Goal: Information Seeking & Learning: Find contact information

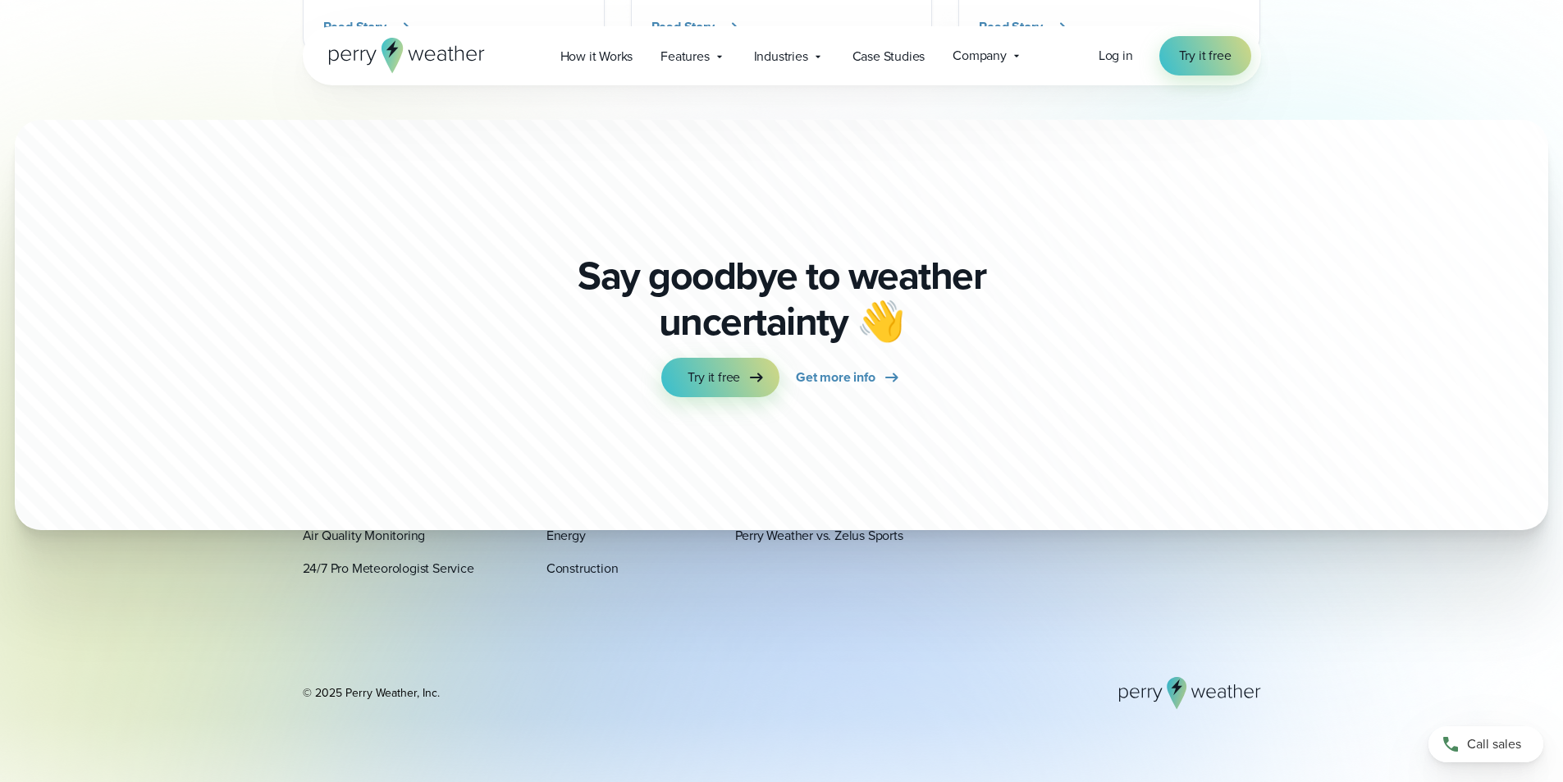
scroll to position [4996, 0]
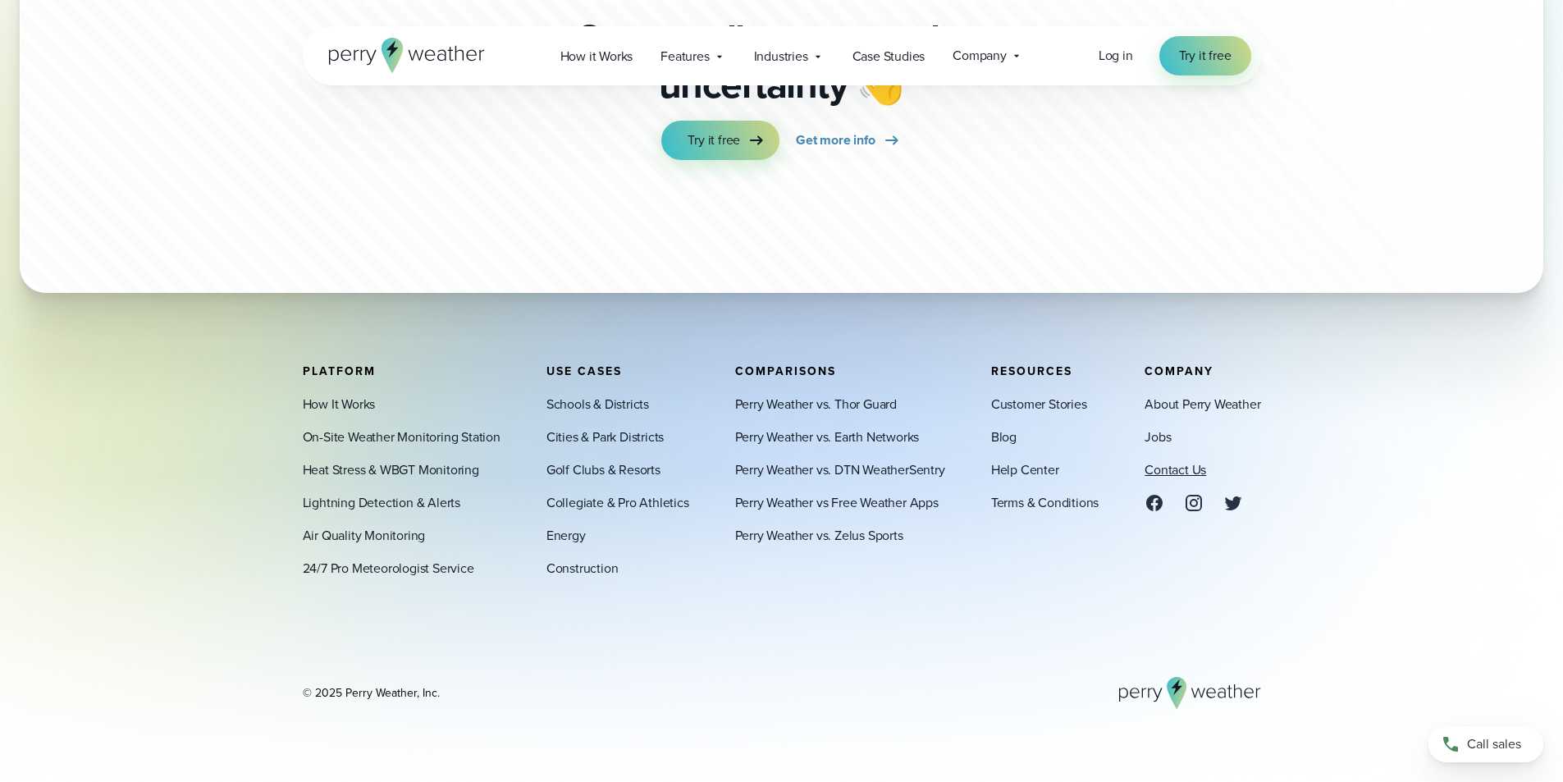
click at [1158, 473] on link "Contact Us" at bounding box center [1176, 470] width 62 height 20
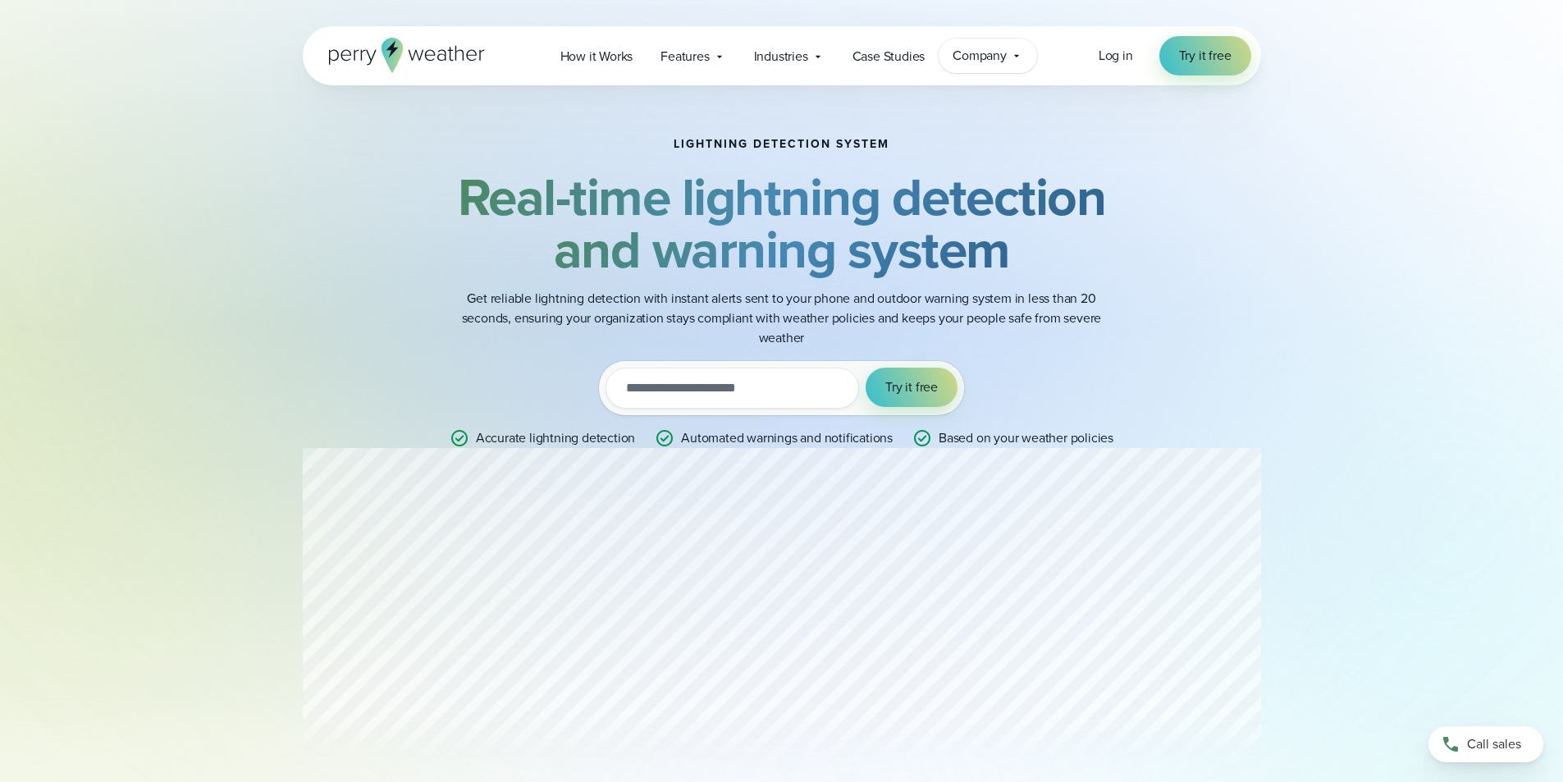
click at [985, 59] on span "Company" at bounding box center [980, 56] width 54 height 20
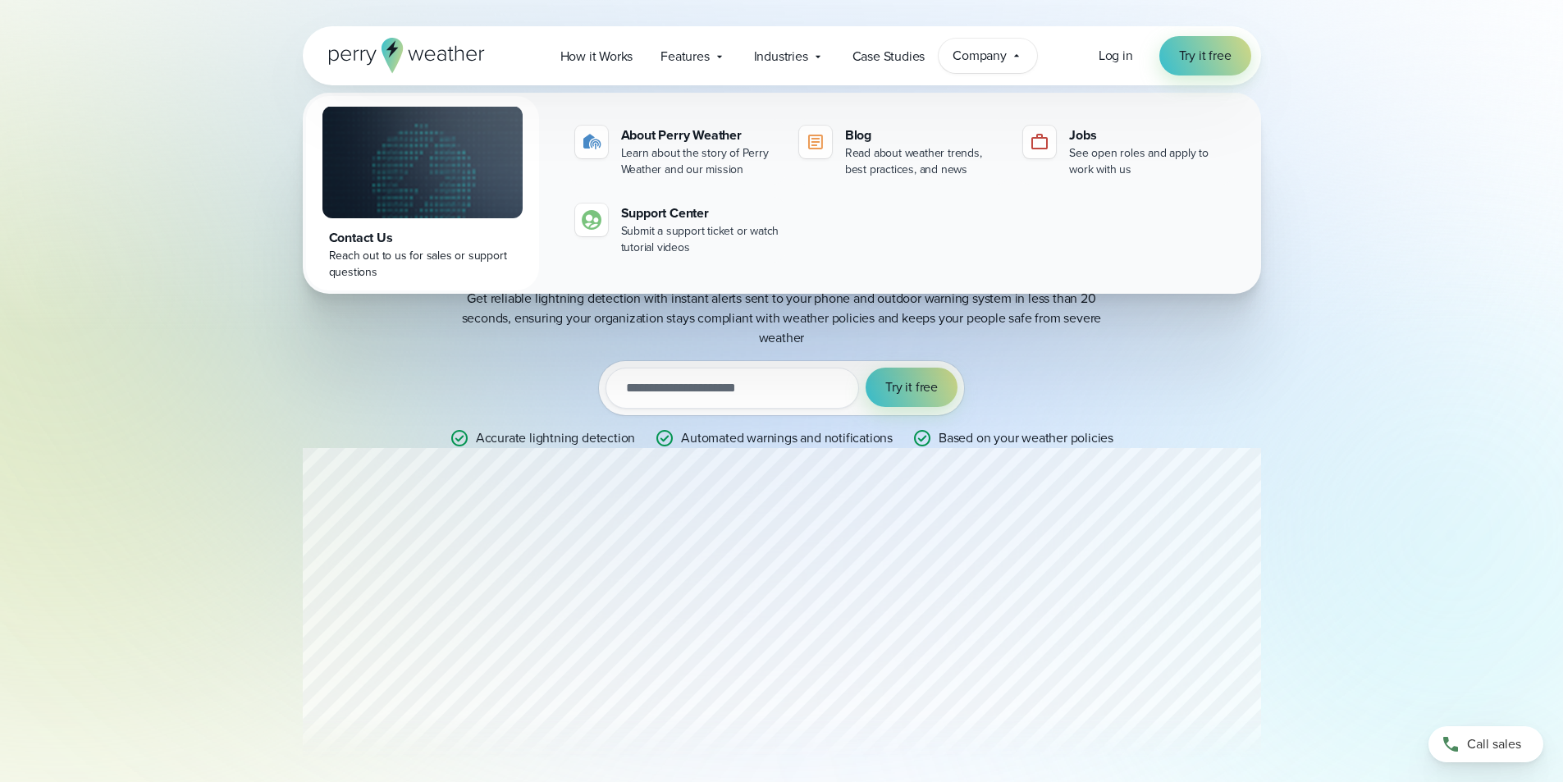
click at [357, 232] on div "Contact Us" at bounding box center [422, 238] width 187 height 20
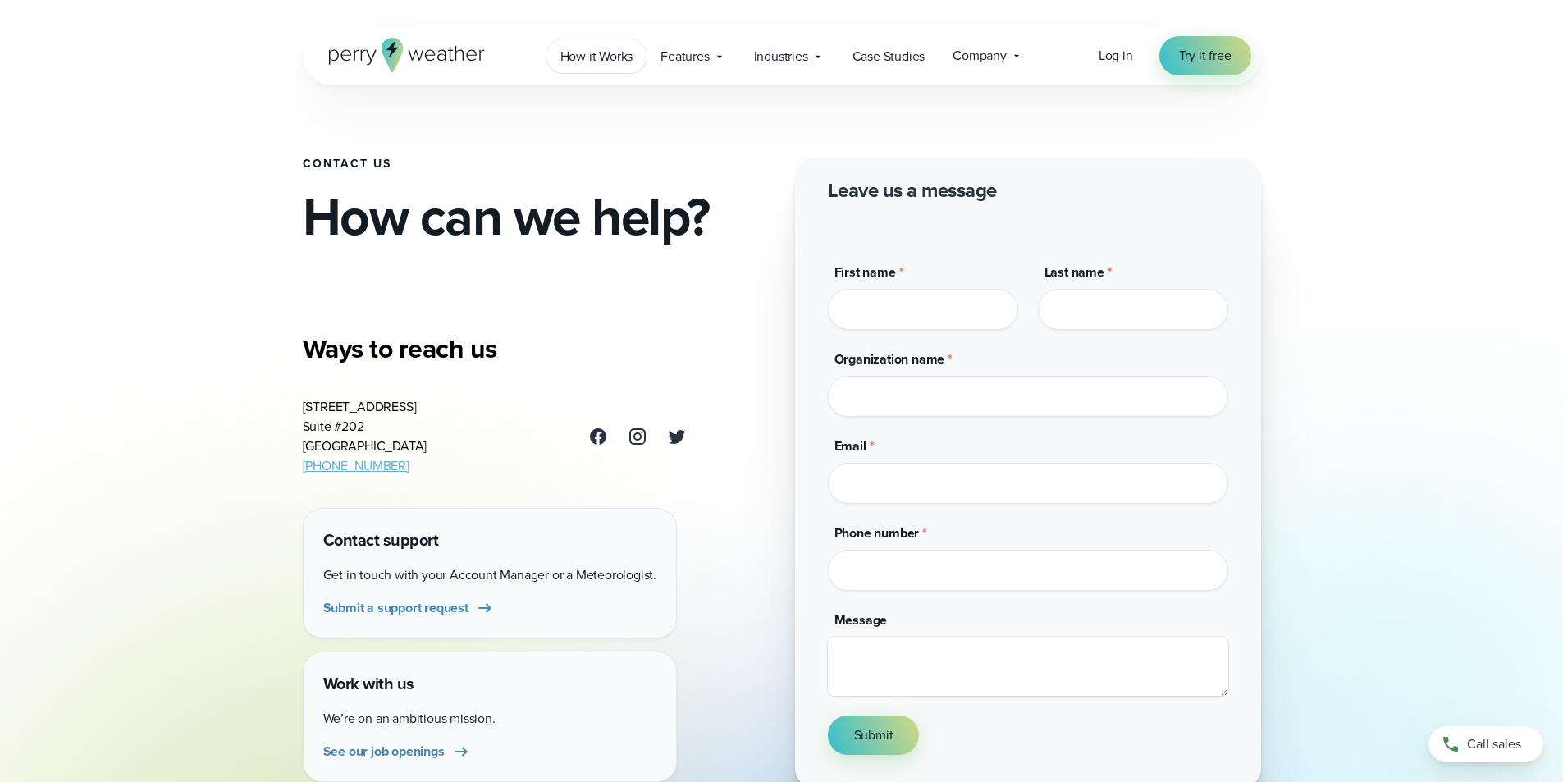
click at [570, 49] on span "How it Works" at bounding box center [596, 57] width 73 height 20
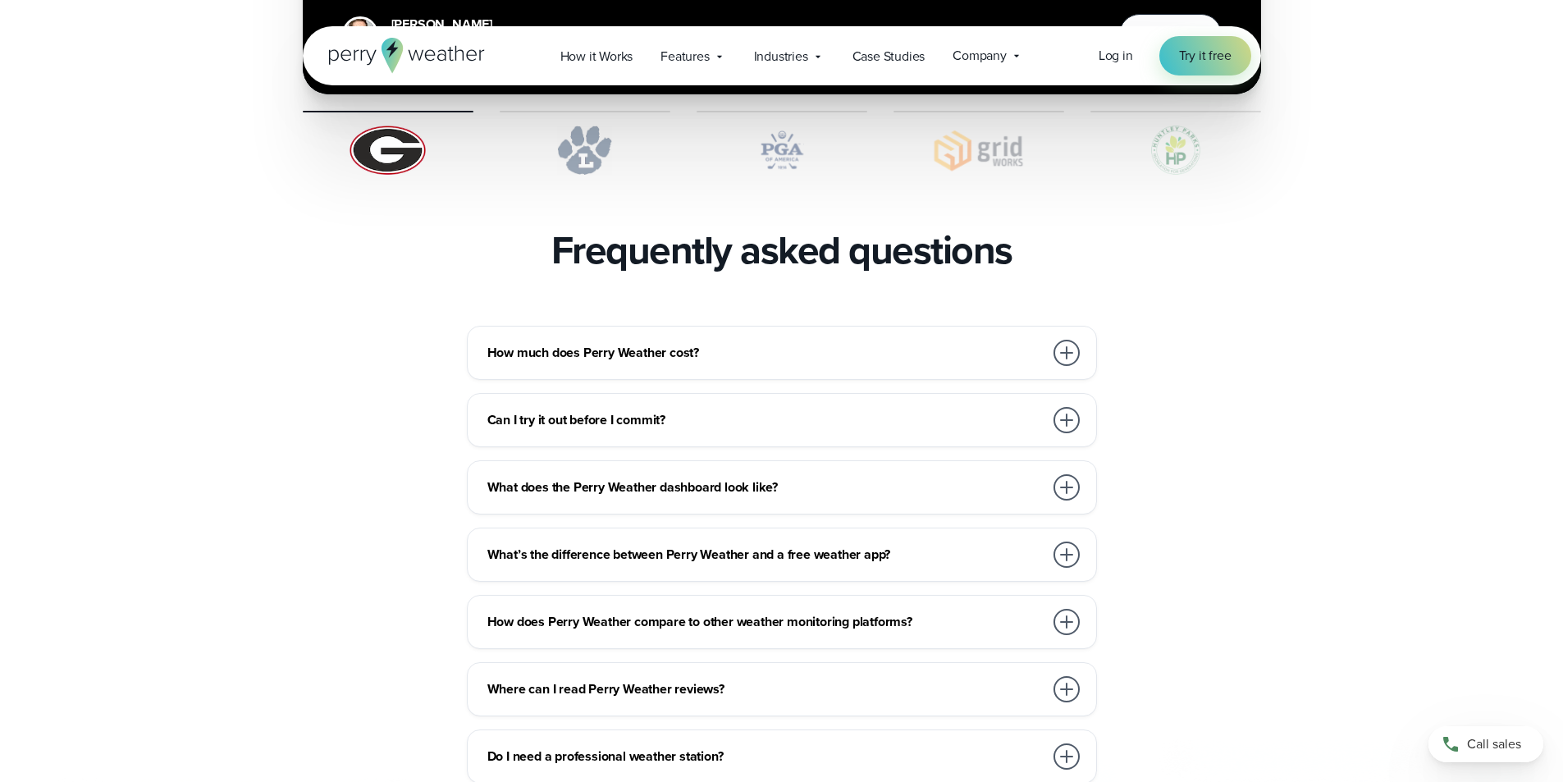
scroll to position [3528, 0]
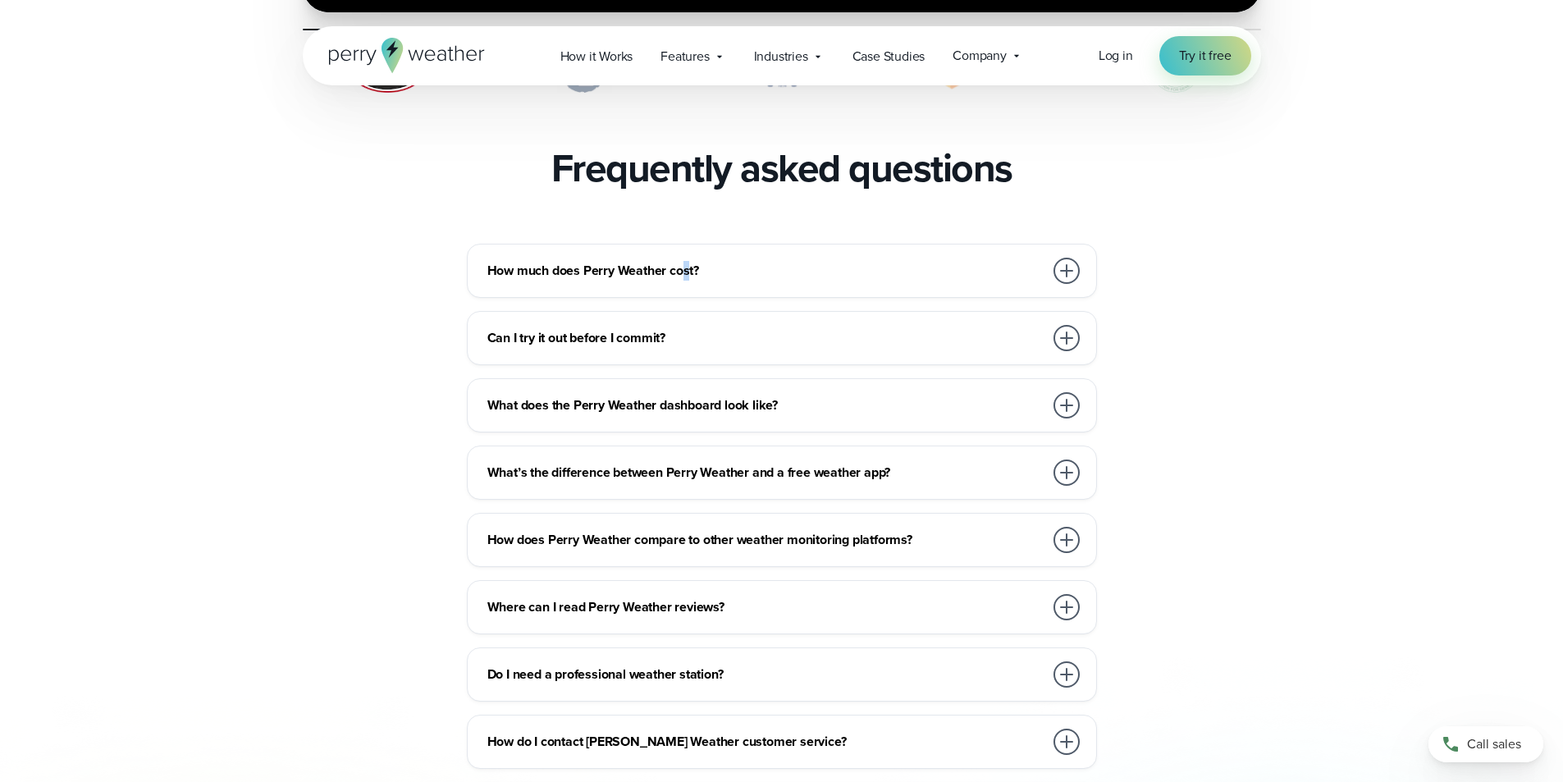
click at [687, 261] on h3 "How much does Perry Weather cost?" at bounding box center [765, 271] width 556 height 20
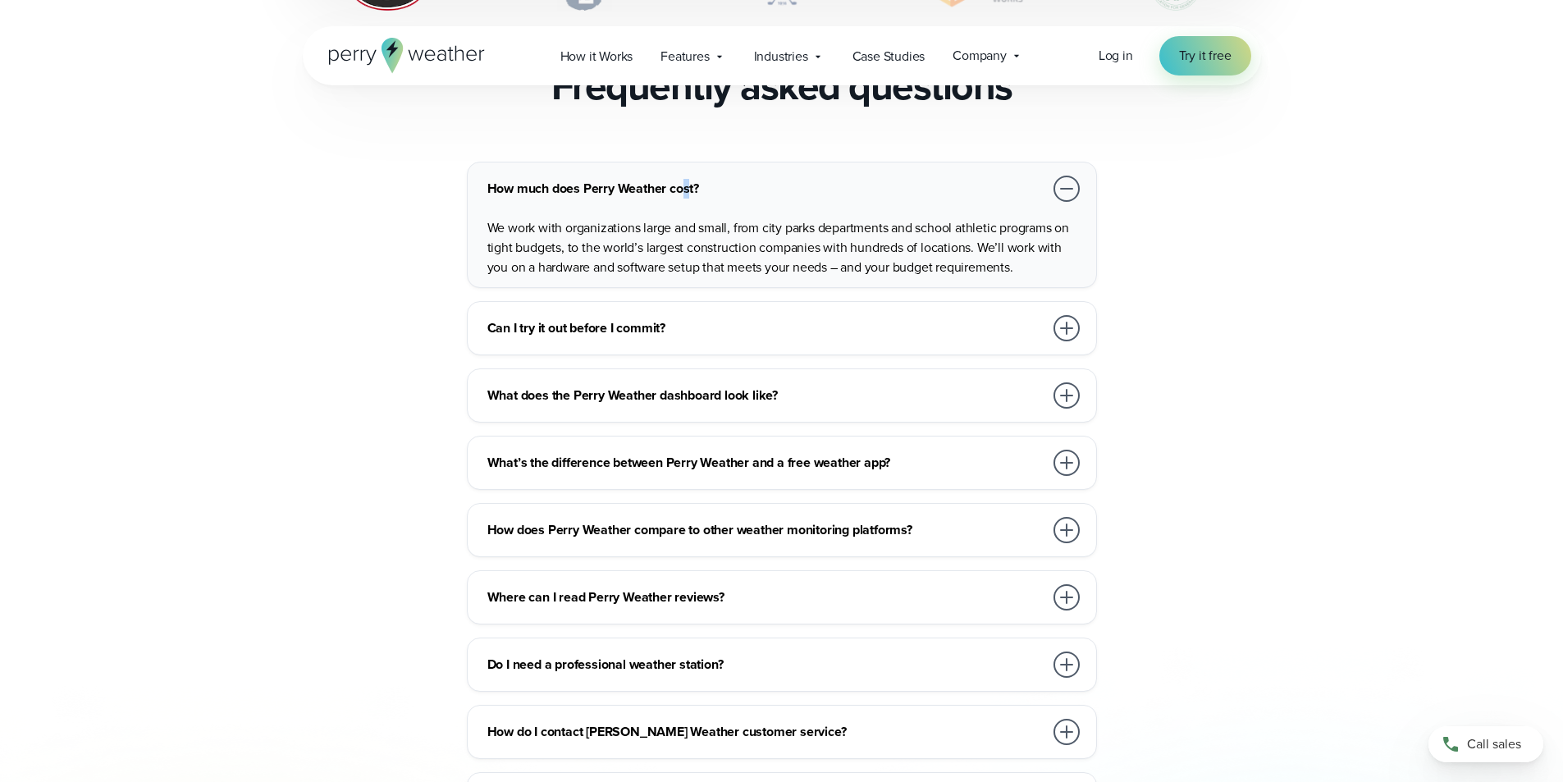
scroll to position [3774, 0]
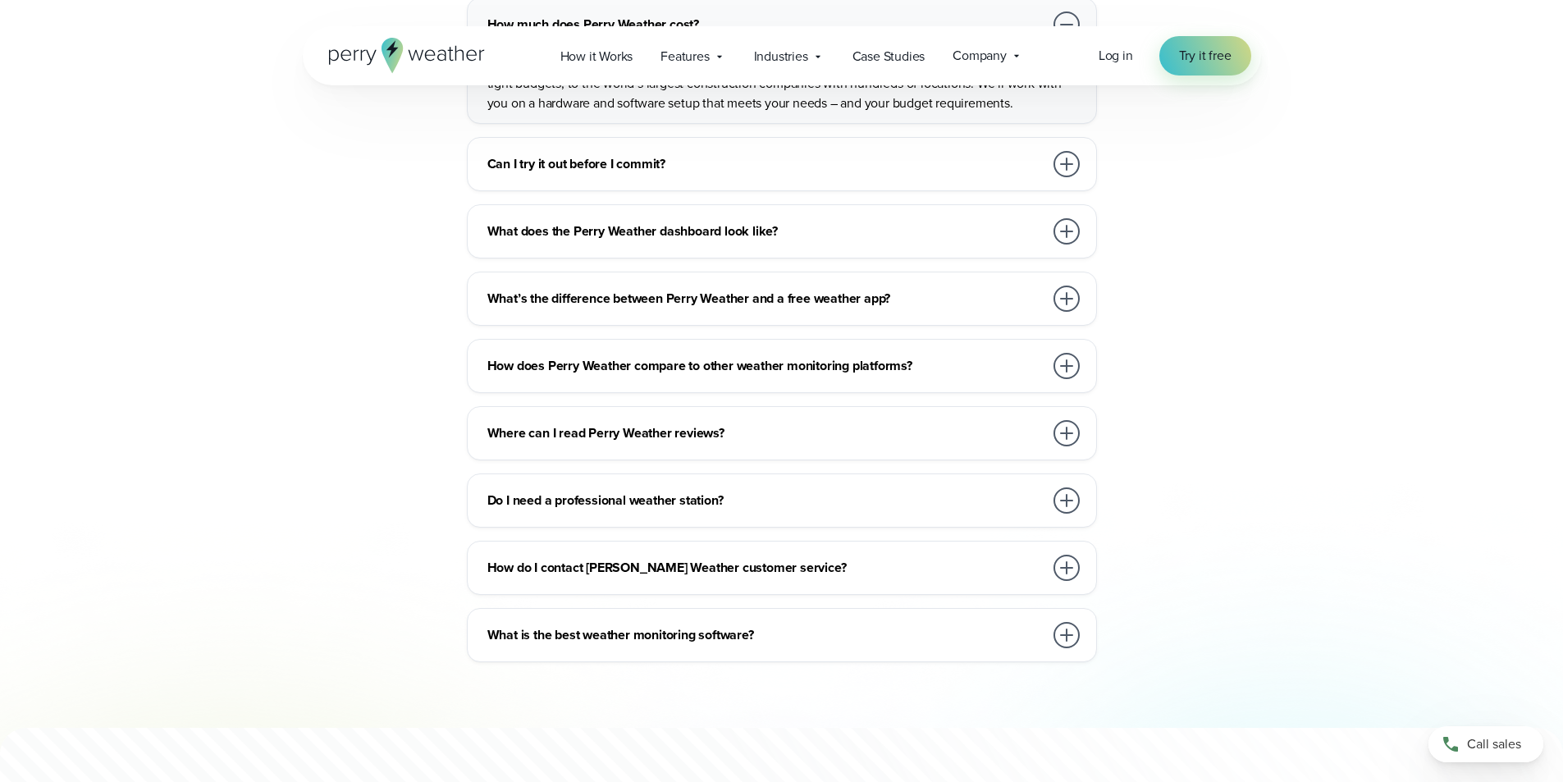
click at [530, 491] on h3 "Do I need a professional weather station?" at bounding box center [765, 501] width 556 height 20
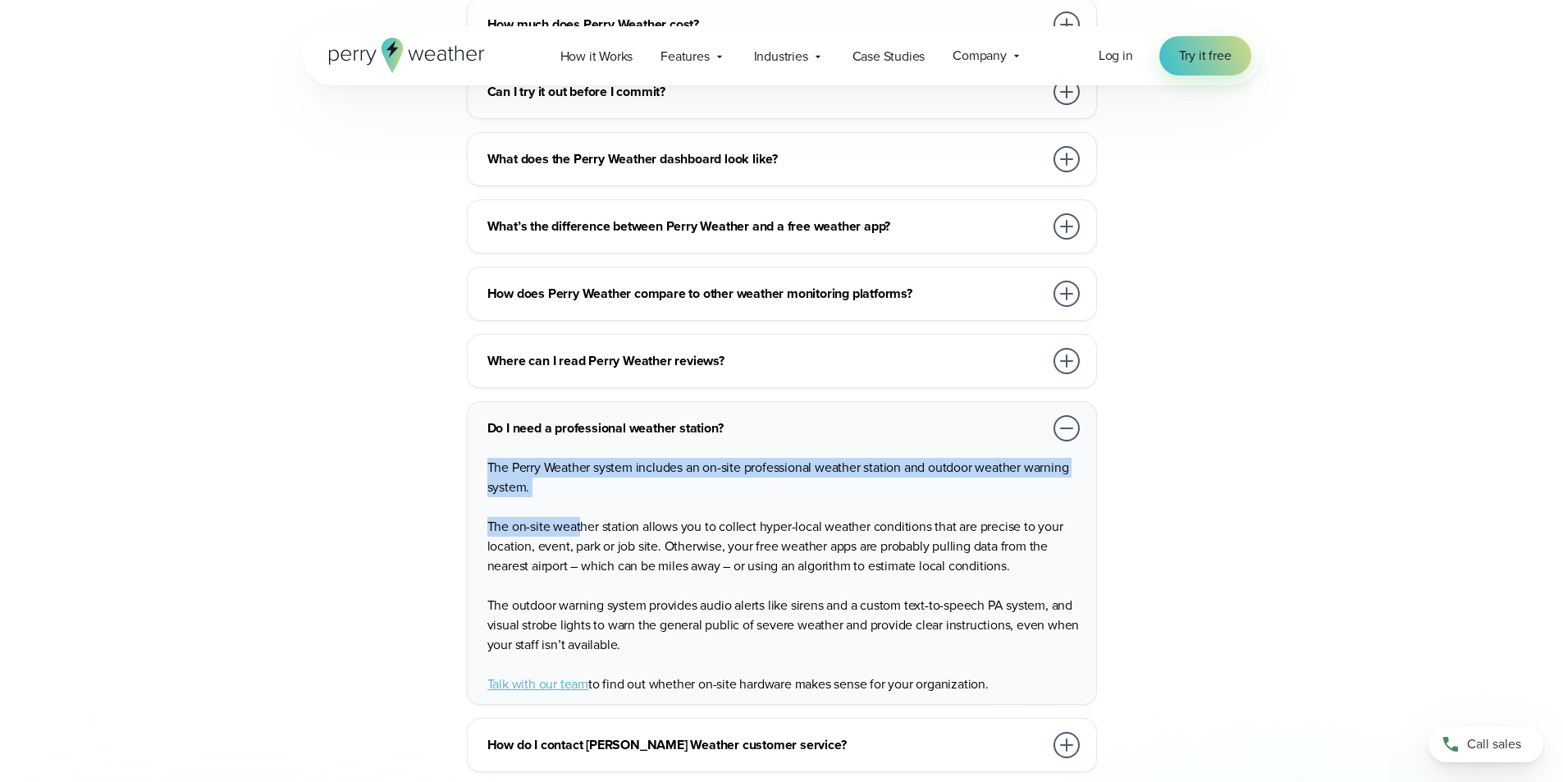
drag, startPoint x: 490, startPoint y: 426, endPoint x: 581, endPoint y: 488, distance: 110.4
click at [581, 488] on div "Do I need a professional weather station? The Perry Weather system includes an …" at bounding box center [782, 553] width 630 height 304
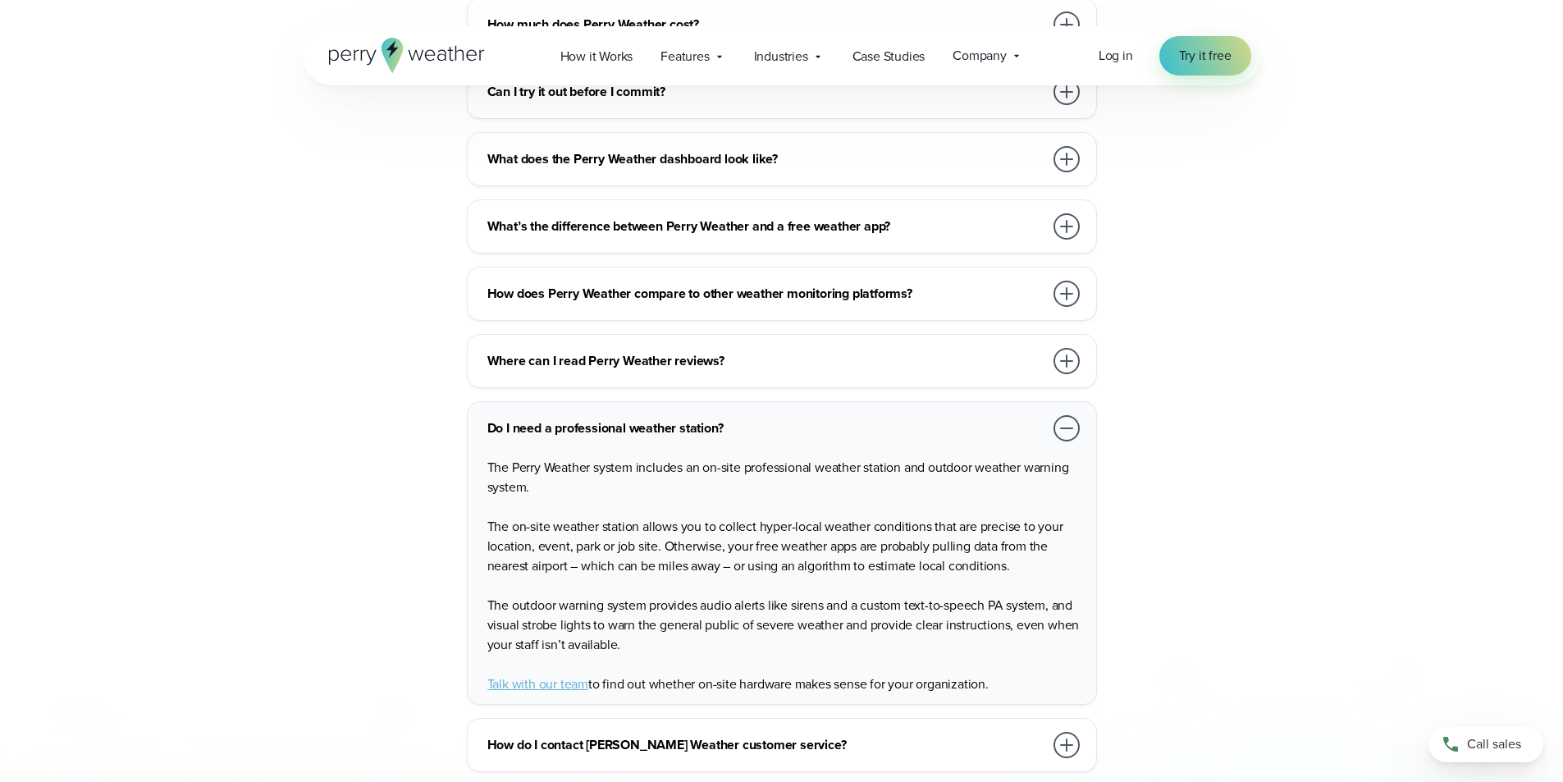
click at [660, 517] on span "The on-site weather station allows you to collect hyper-local weather condition…" at bounding box center [775, 546] width 576 height 58
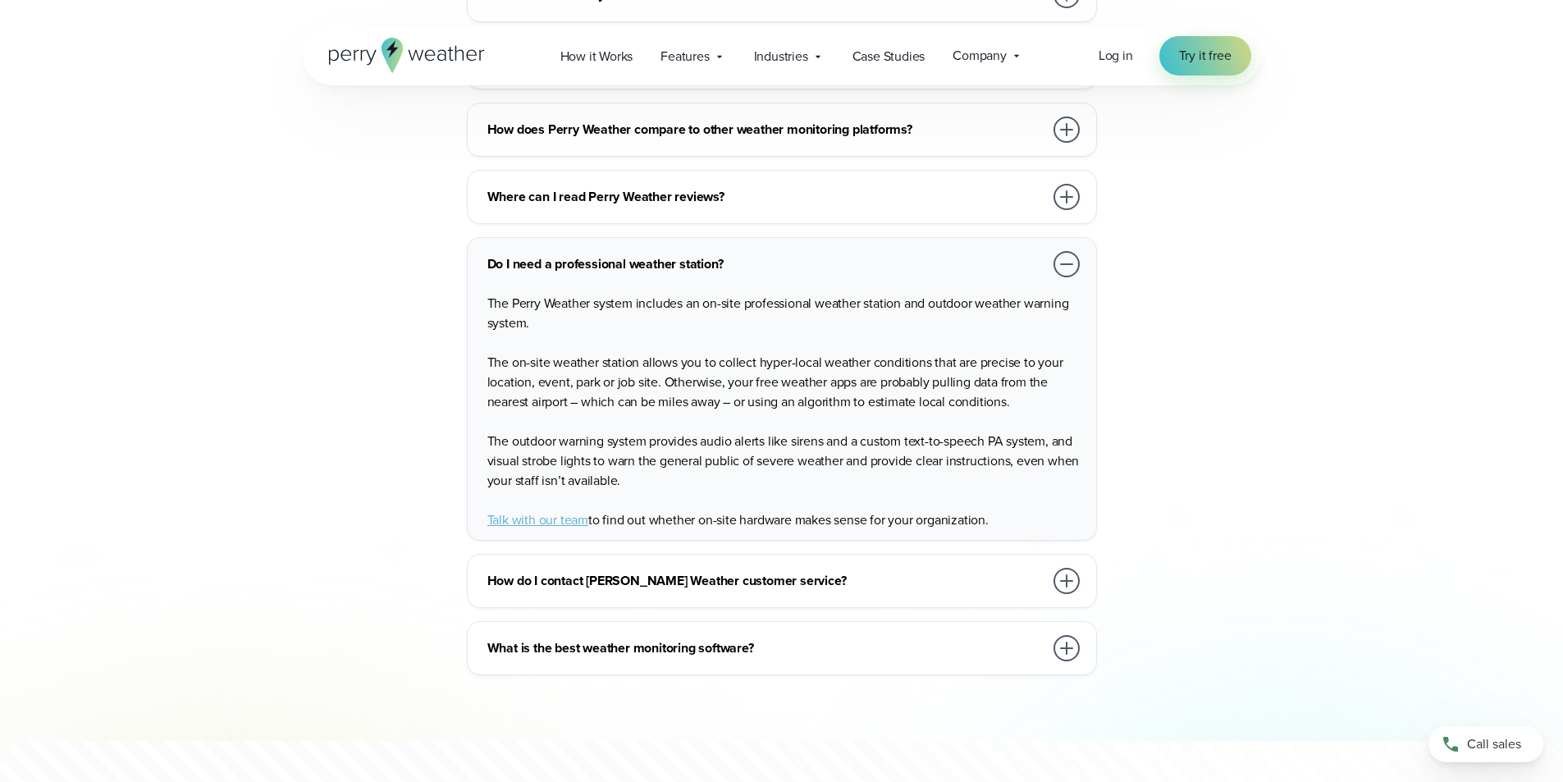
drag, startPoint x: 656, startPoint y: 545, endPoint x: 746, endPoint y: 545, distance: 90.3
click at [656, 571] on h3 "How do I contact Perry Weather customer service?" at bounding box center [765, 581] width 556 height 20
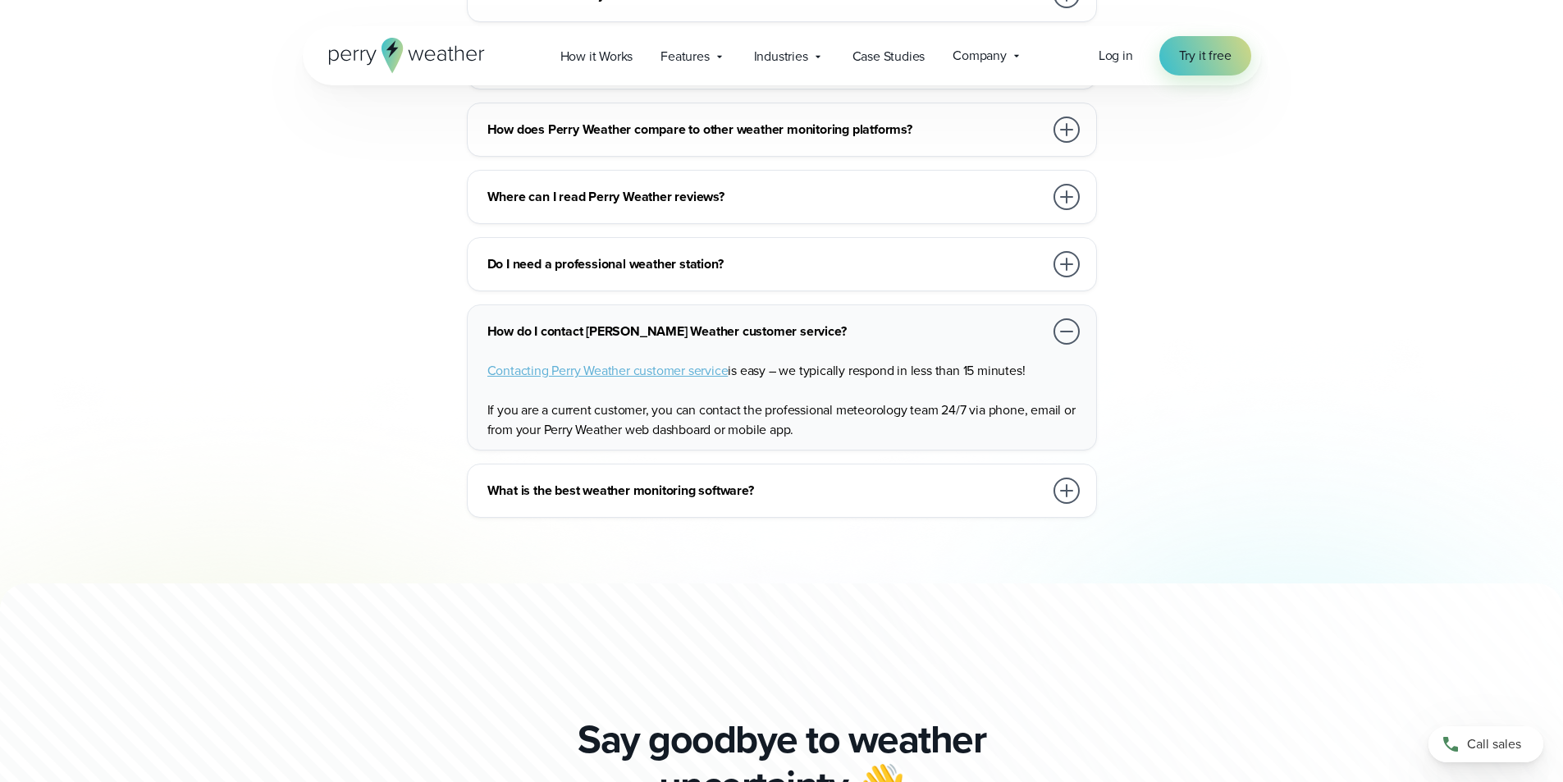
click at [679, 481] on h3 "What is the best weather monitoring software?" at bounding box center [765, 491] width 556 height 20
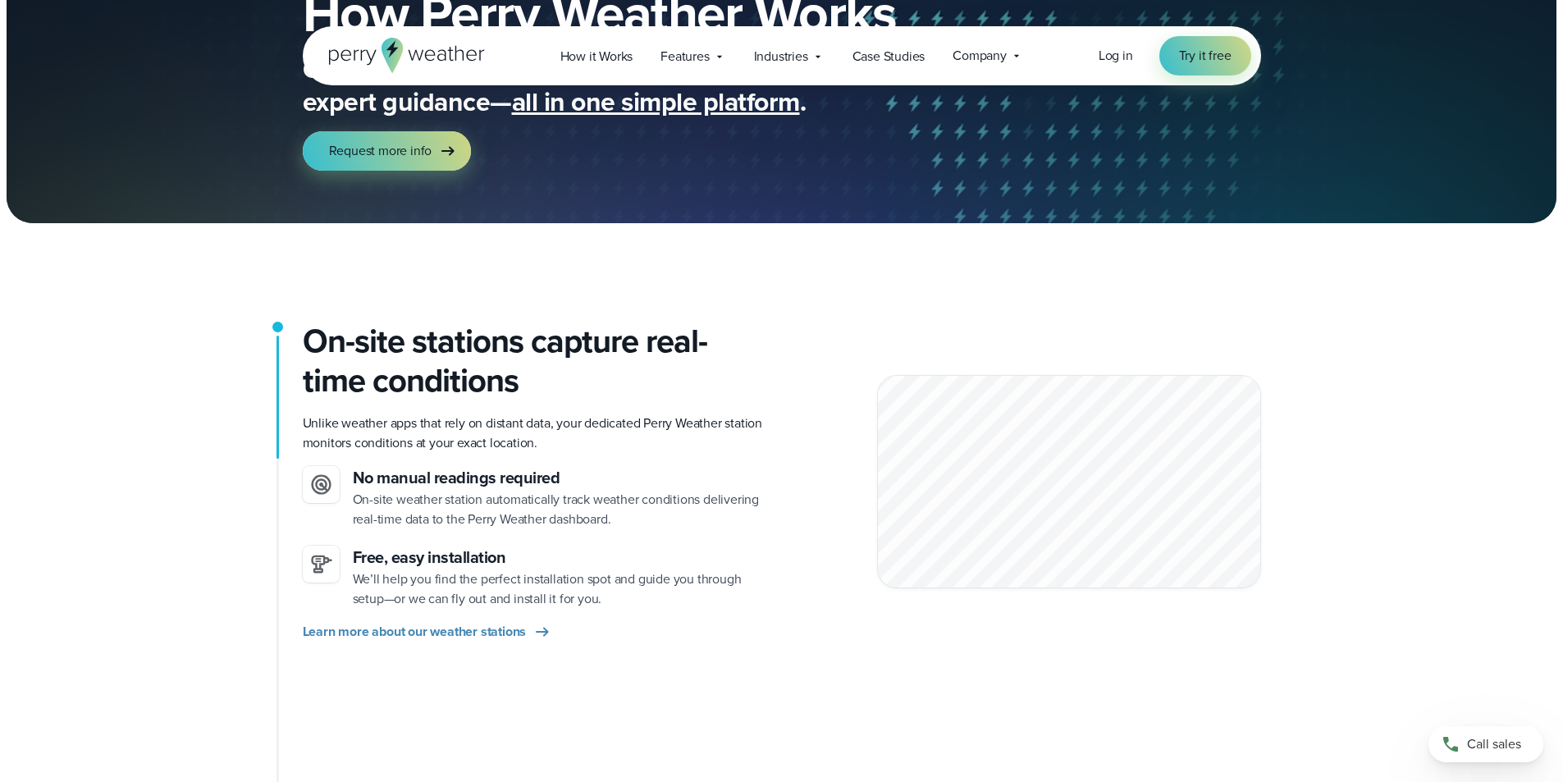
scroll to position [0, 0]
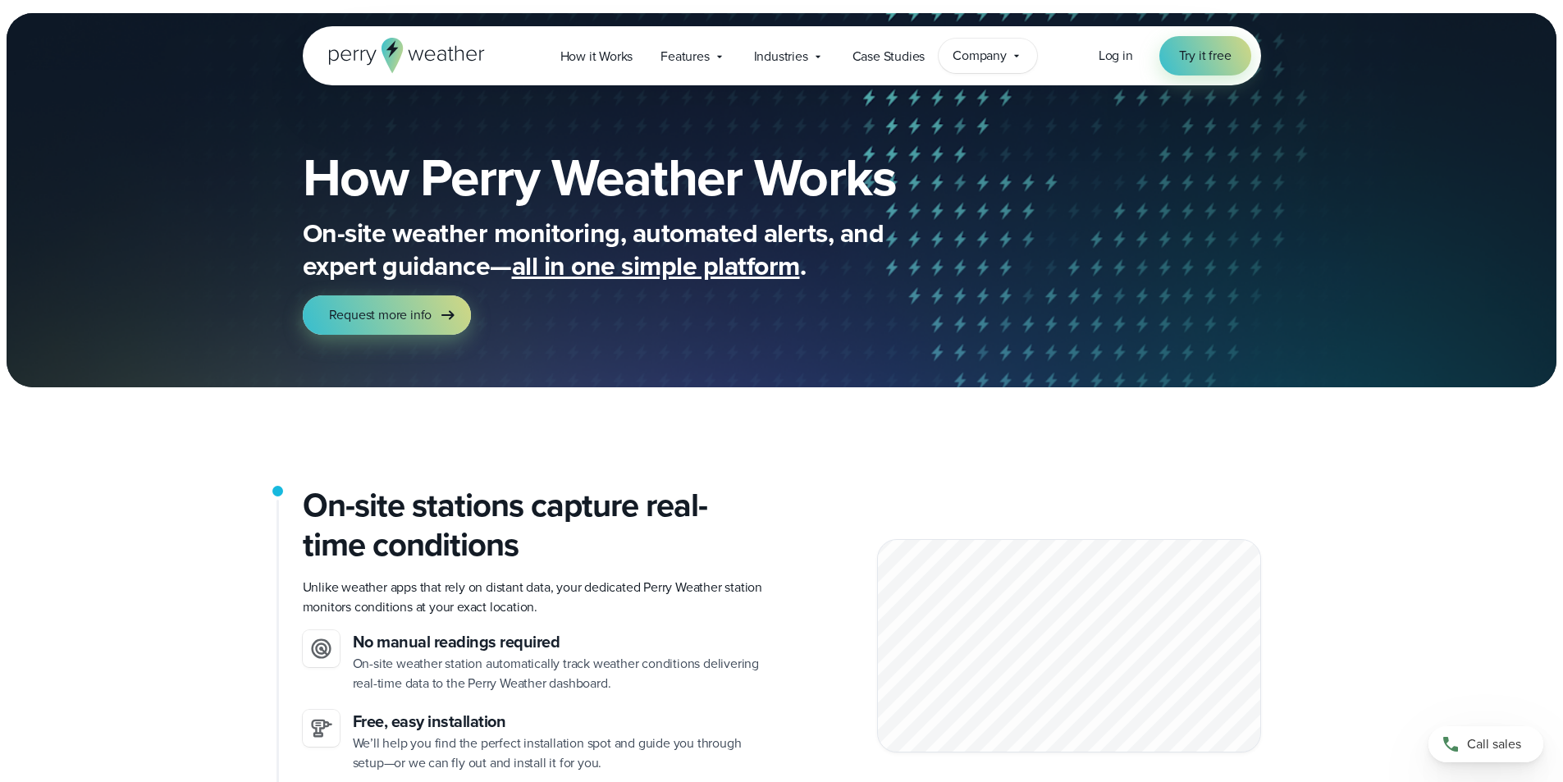
click at [983, 57] on span "Company" at bounding box center [980, 56] width 54 height 20
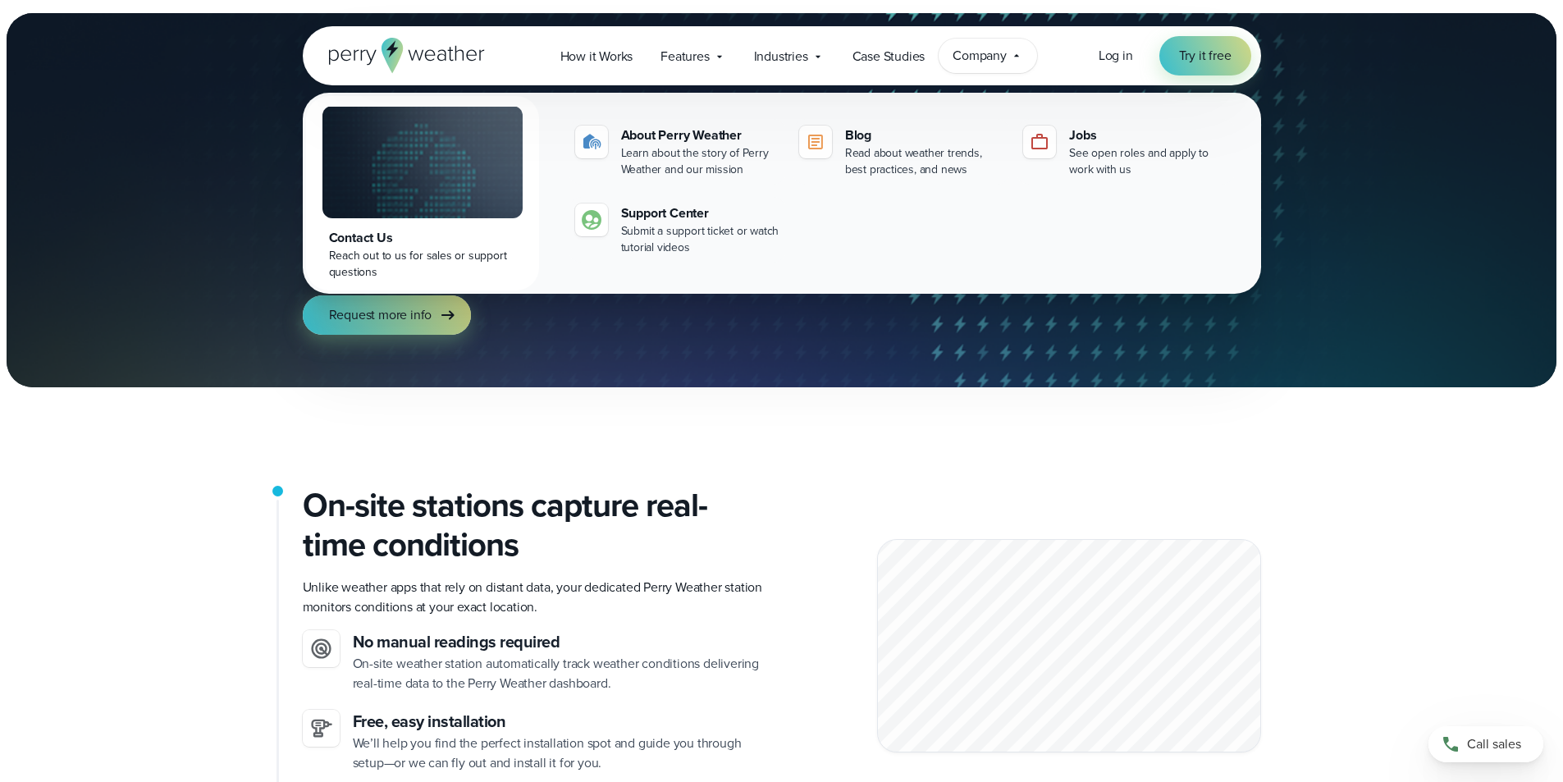
click at [354, 240] on div "Contact Us" at bounding box center [422, 238] width 187 height 20
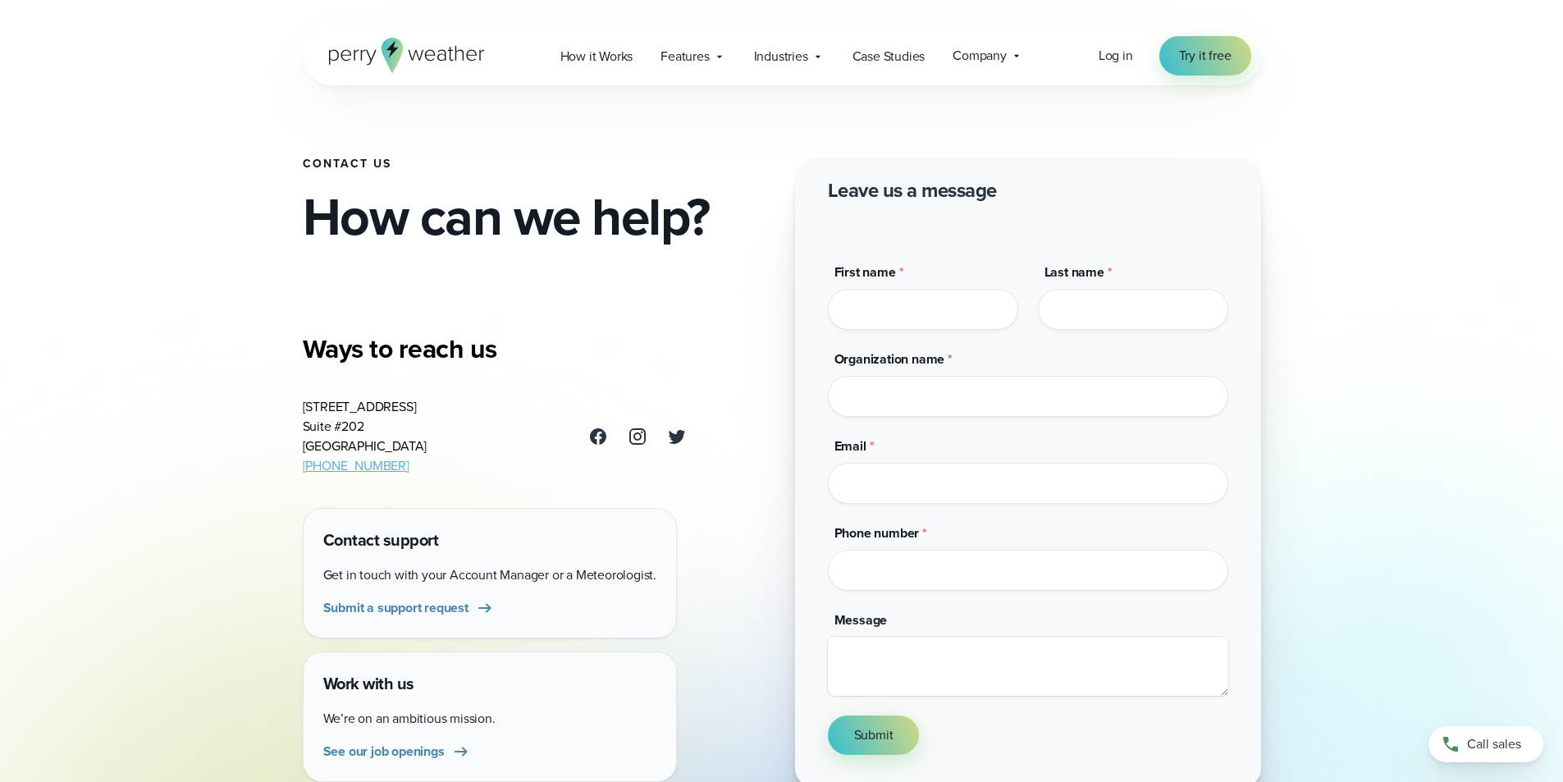
click at [908, 326] on input "First name *" at bounding box center [923, 309] width 190 height 41
type input "********"
type input "*********"
type input "*"
